Goal: Transaction & Acquisition: Purchase product/service

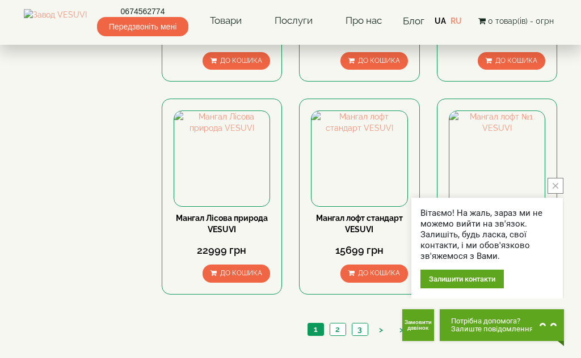
scroll to position [908, 0]
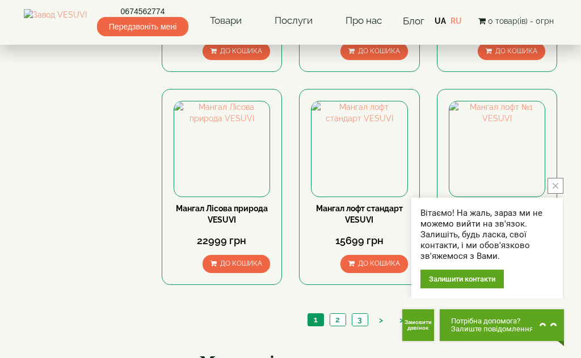
click at [555, 194] on button "close button" at bounding box center [555, 186] width 16 height 16
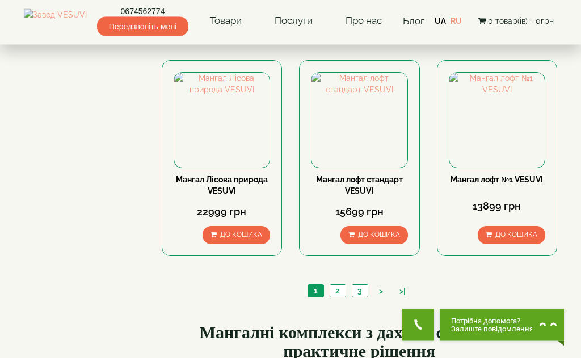
scroll to position [937, 0]
click at [338, 293] on link "2" at bounding box center [338, 291] width 16 height 12
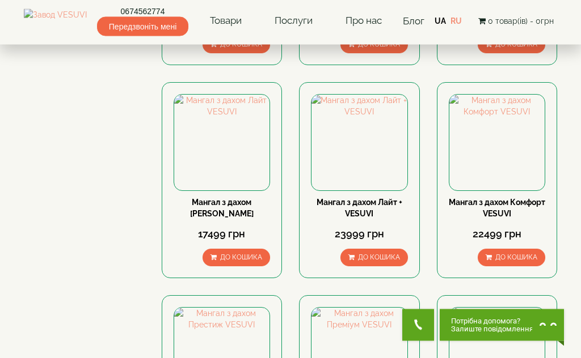
scroll to position [702, 0]
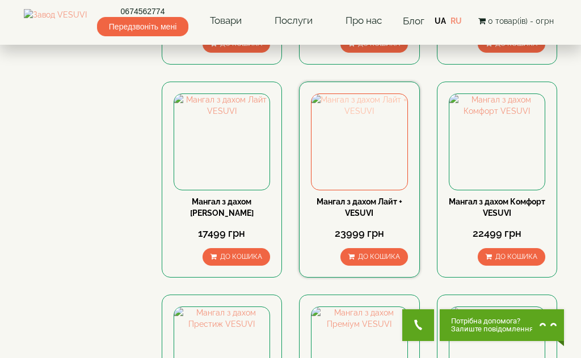
click at [373, 164] on img at bounding box center [359, 142] width 96 height 96
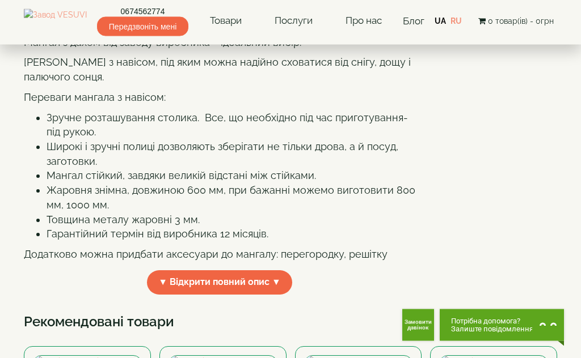
scroll to position [251, 0]
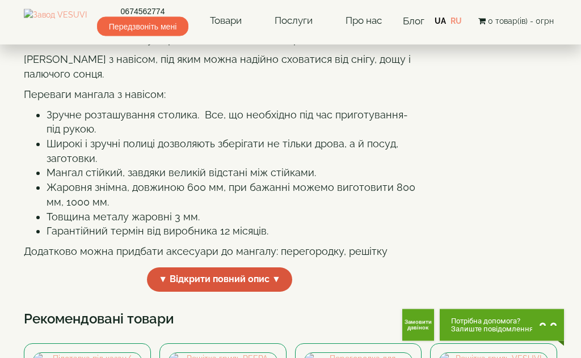
click at [269, 293] on span "▼ Відкрити повний опис ▼" at bounding box center [219, 280] width 145 height 24
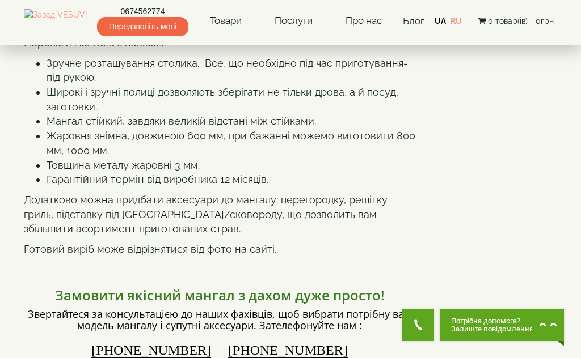
scroll to position [306, 0]
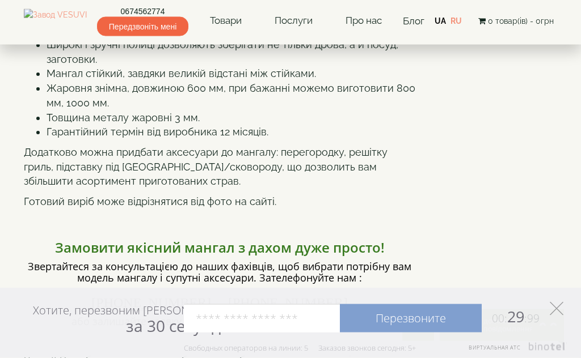
click at [559, 316] on icon at bounding box center [557, 309] width 14 height 14
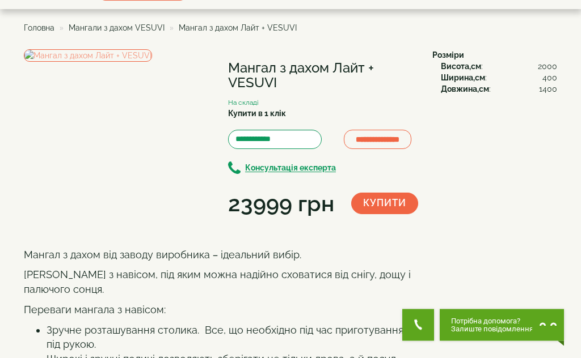
scroll to position [36, 0]
click at [104, 62] on img at bounding box center [88, 55] width 128 height 12
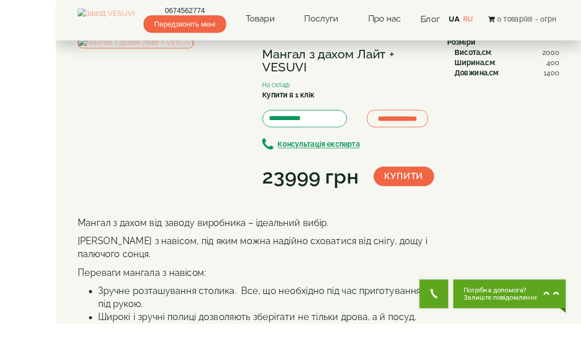
scroll to position [78, 0]
